Goal: Navigation & Orientation: Find specific page/section

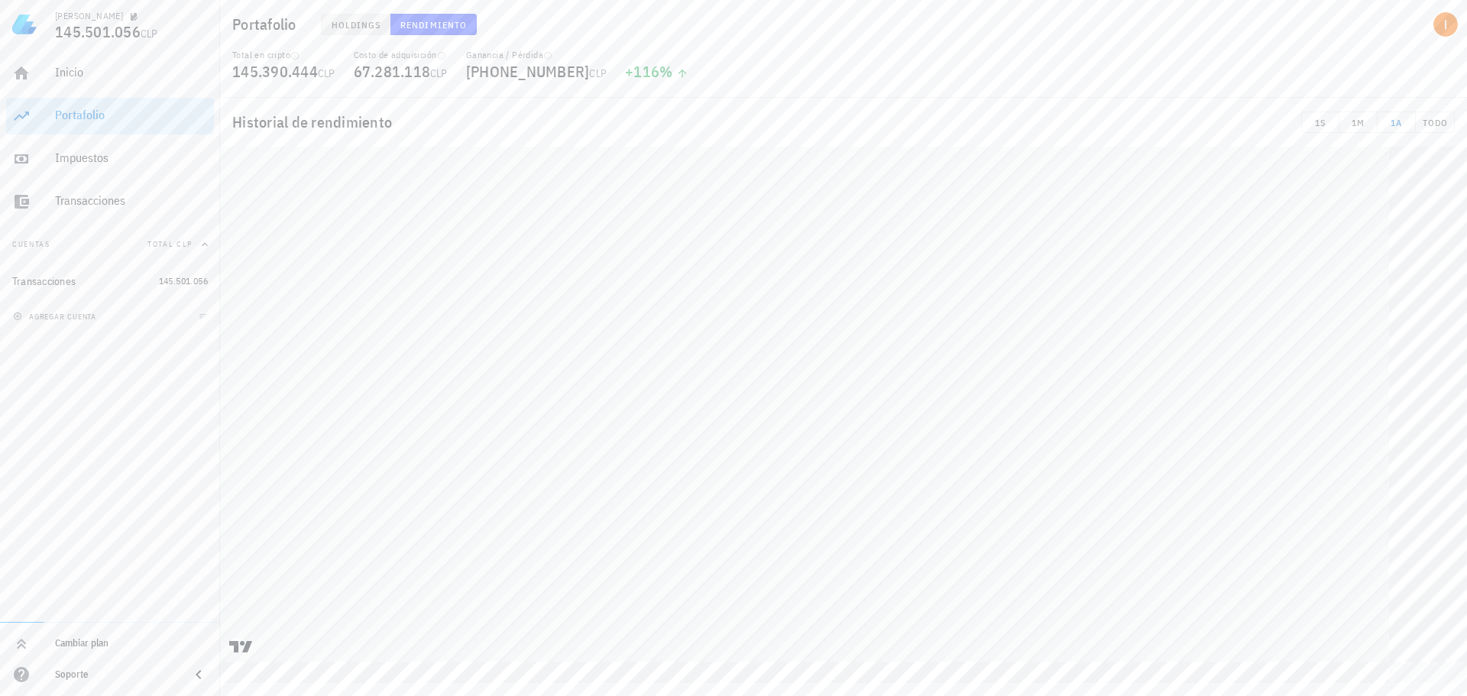
drag, startPoint x: 326, startPoint y: 9, endPoint x: 332, endPoint y: 21, distance: 13.7
click at [326, 11] on div "Holdings Rendimiento" at bounding box center [637, 25] width 650 height 40
click at [339, 31] on button "Holdings" at bounding box center [356, 24] width 70 height 21
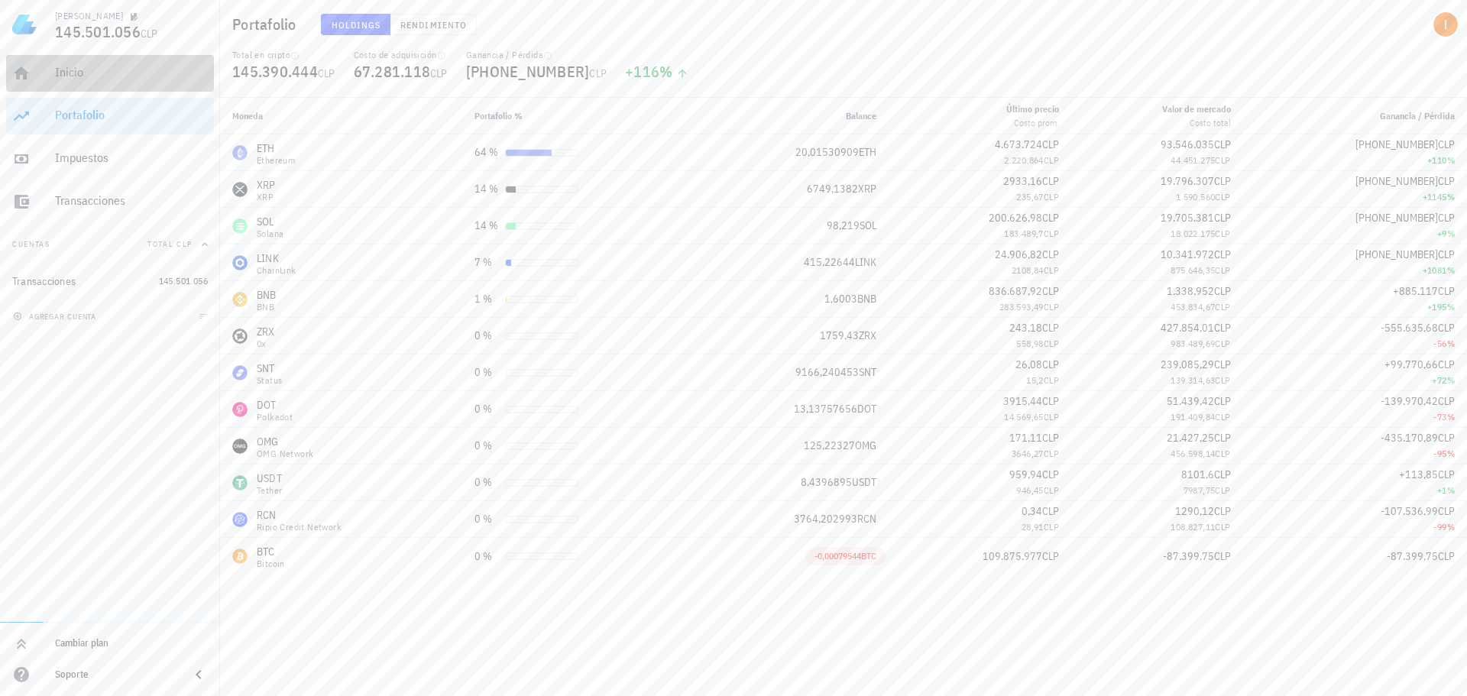
click at [162, 83] on div "Inicio" at bounding box center [131, 73] width 153 height 34
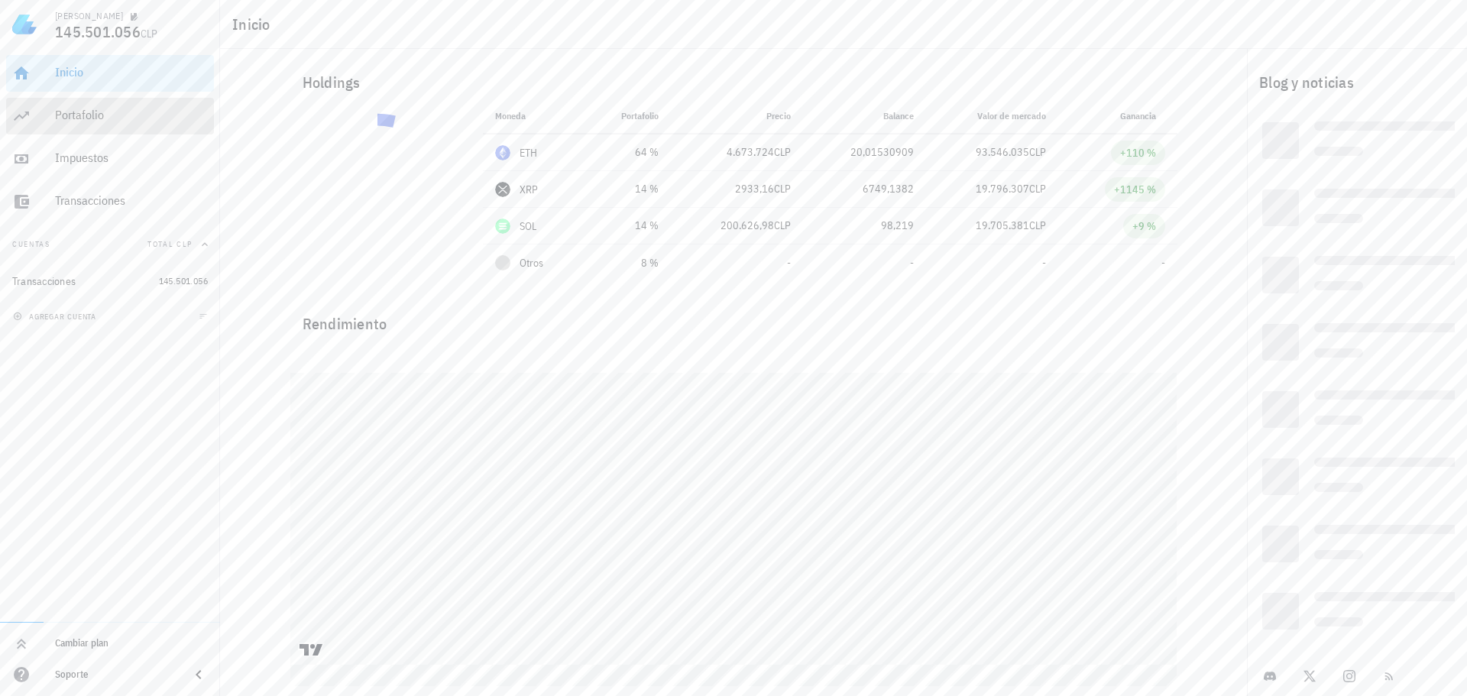
click at [160, 118] on div "Portafolio" at bounding box center [131, 115] width 153 height 15
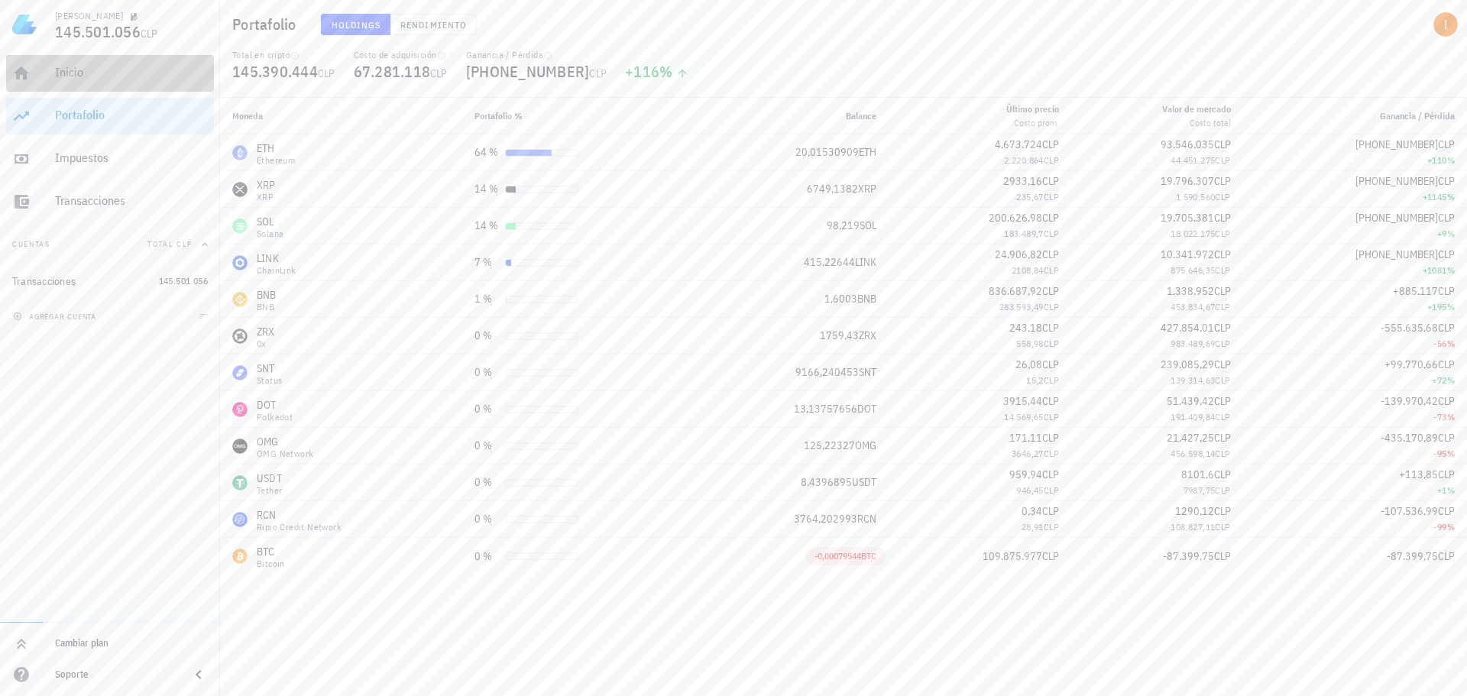
click at [157, 72] on div "Inicio" at bounding box center [131, 72] width 153 height 15
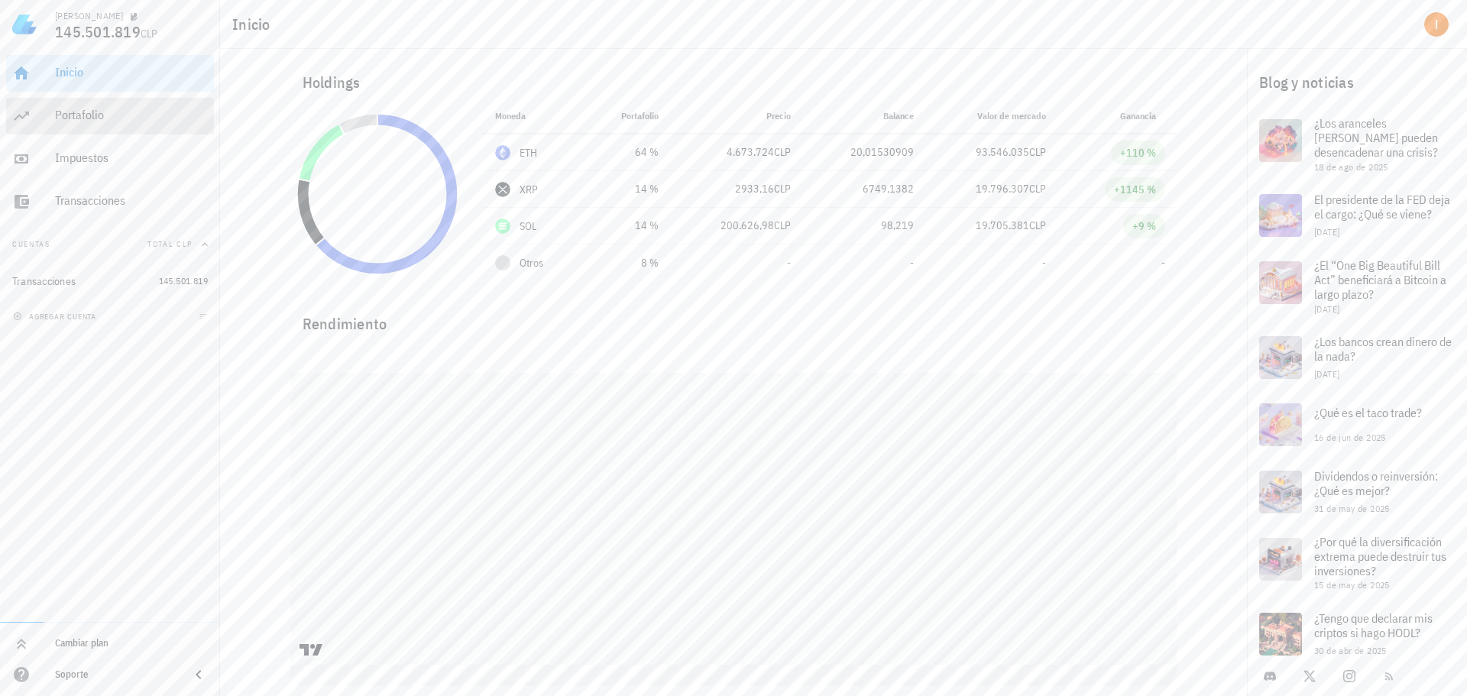
click at [167, 114] on div "Portafolio" at bounding box center [131, 115] width 153 height 15
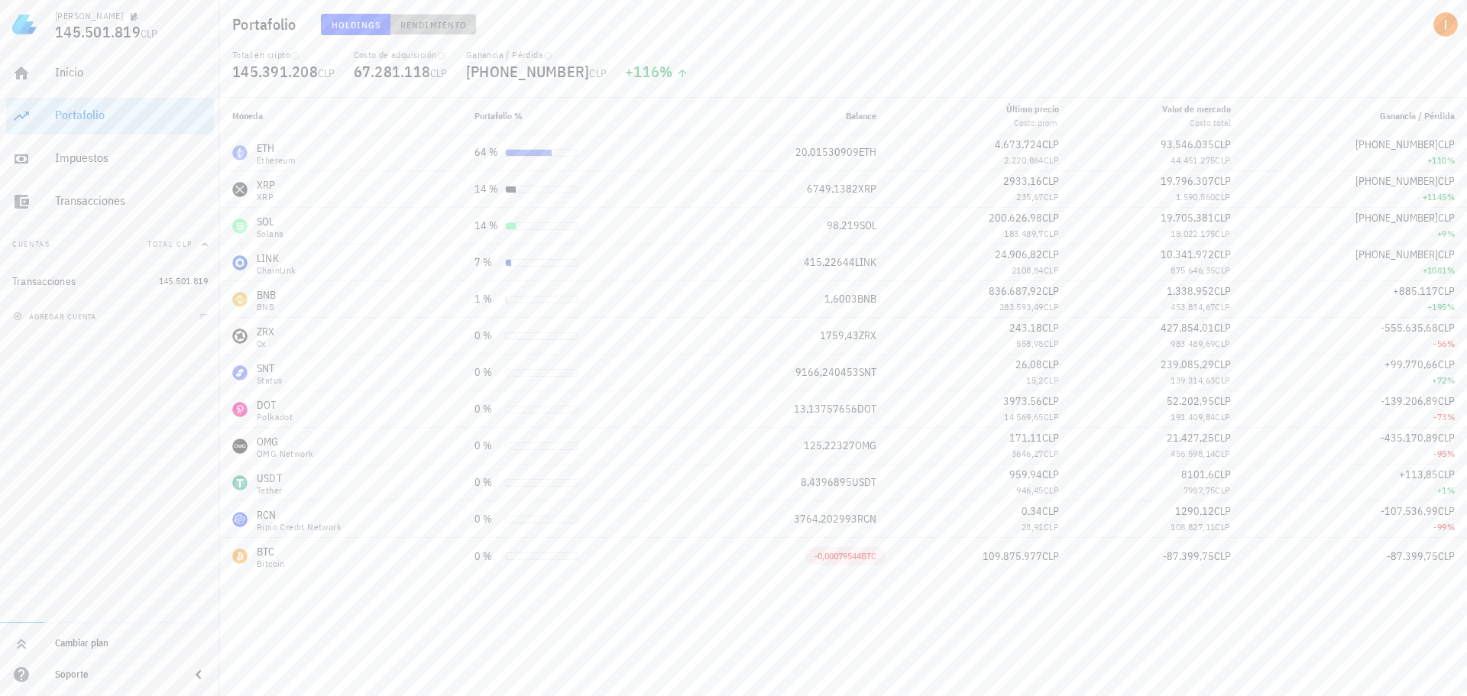
click at [435, 31] on button "Rendimiento" at bounding box center [433, 24] width 86 height 21
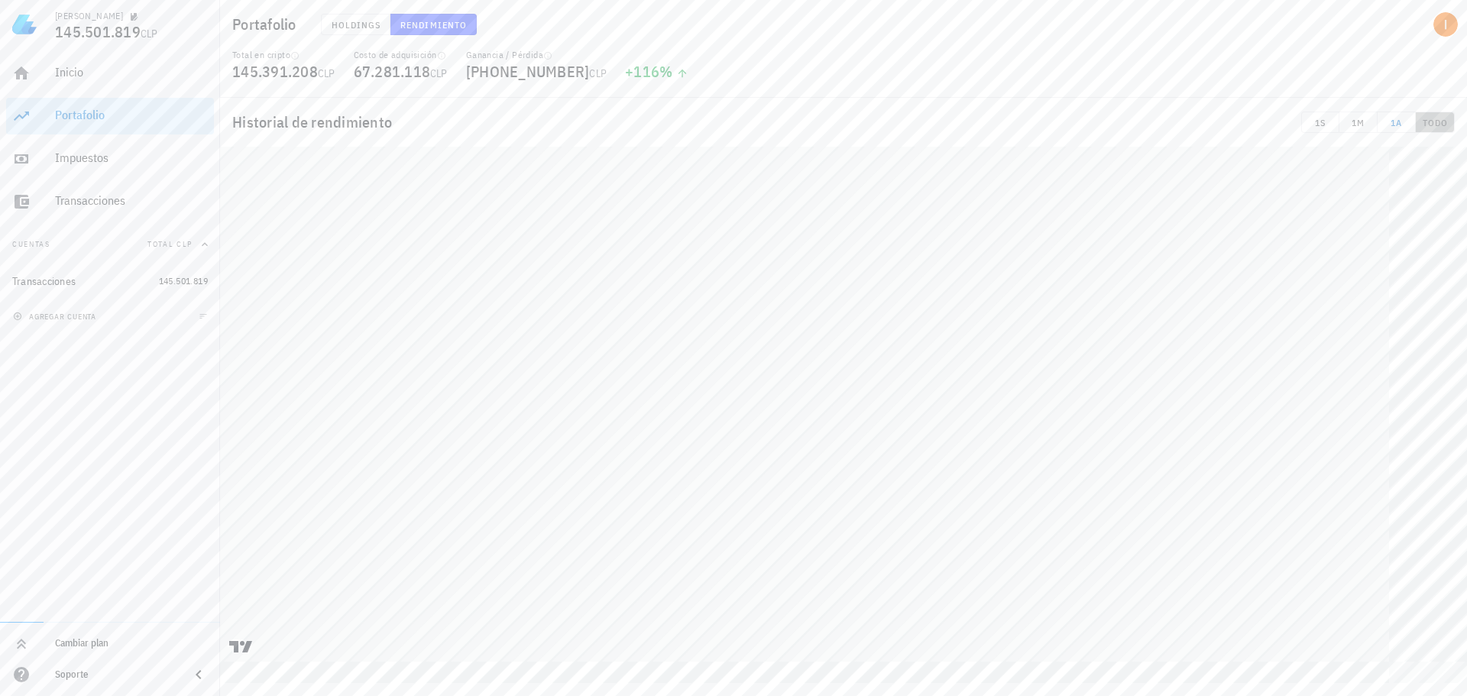
click at [1433, 123] on span "TODO" at bounding box center [1435, 122] width 26 height 11
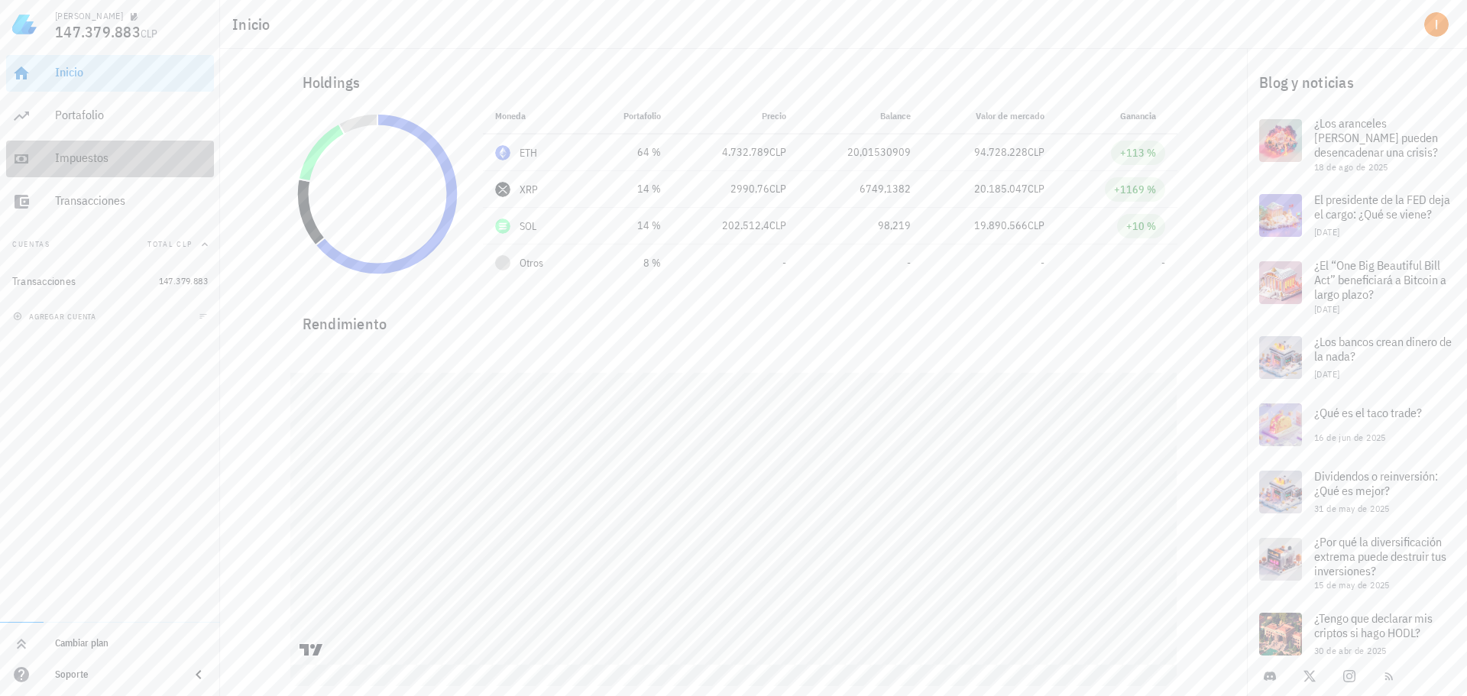
click at [156, 143] on div "Impuestos" at bounding box center [131, 158] width 153 height 34
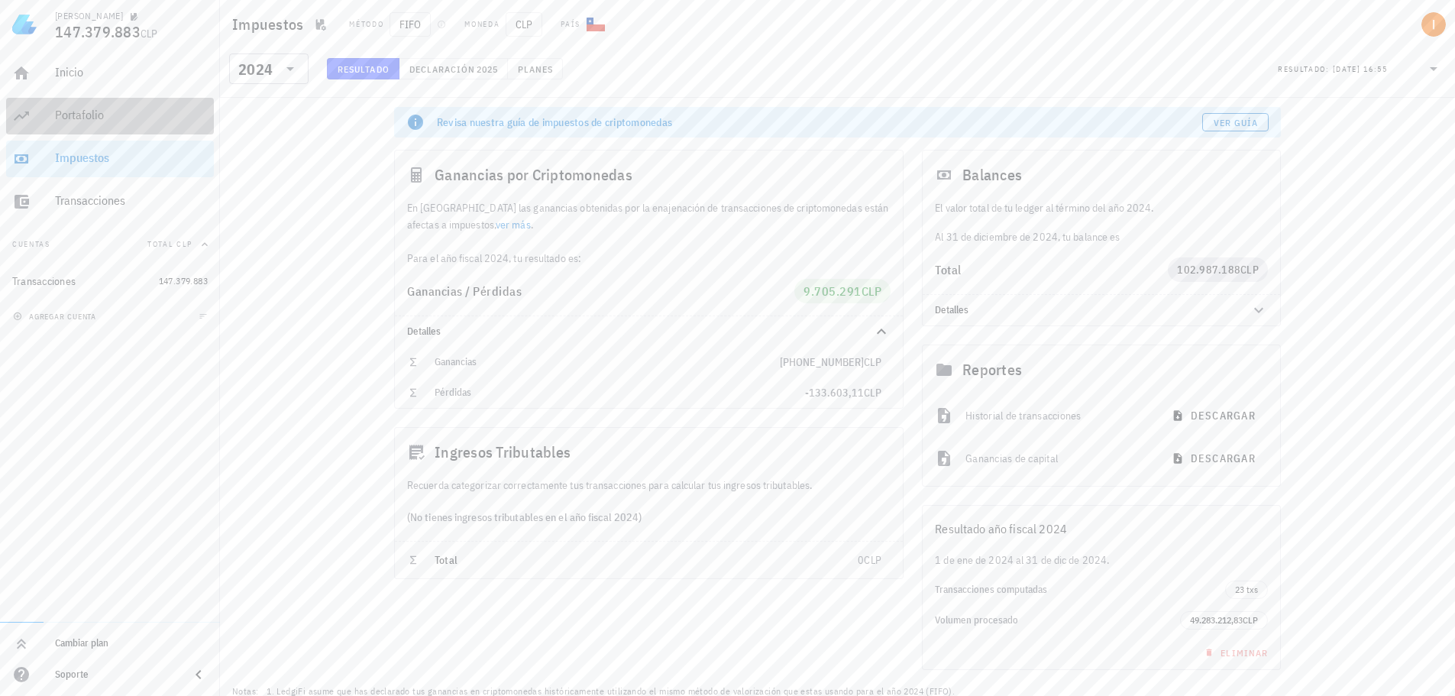
click at [145, 103] on div "Portafolio" at bounding box center [131, 116] width 153 height 34
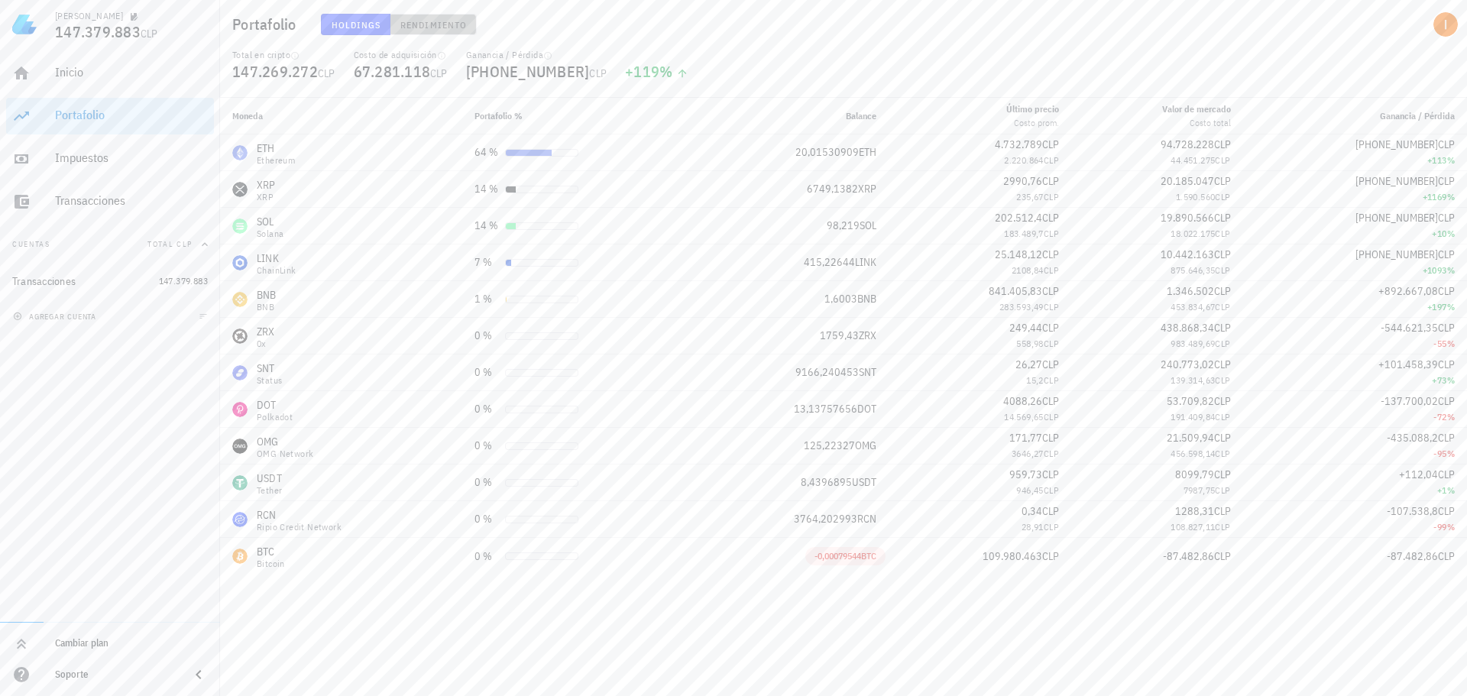
click at [409, 32] on button "Rendimiento" at bounding box center [433, 24] width 86 height 21
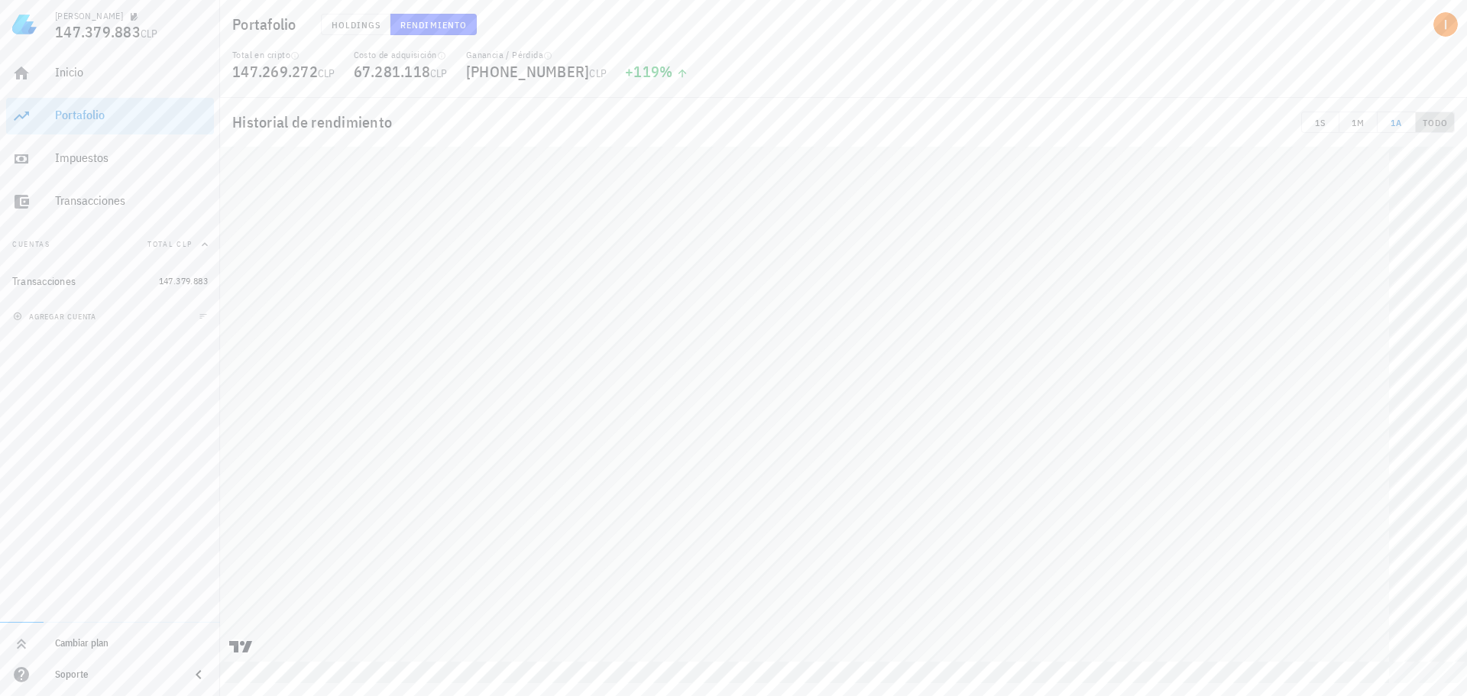
click at [1454, 130] on button "TODO" at bounding box center [1434, 122] width 39 height 21
